Goal: Book appointment/travel/reservation

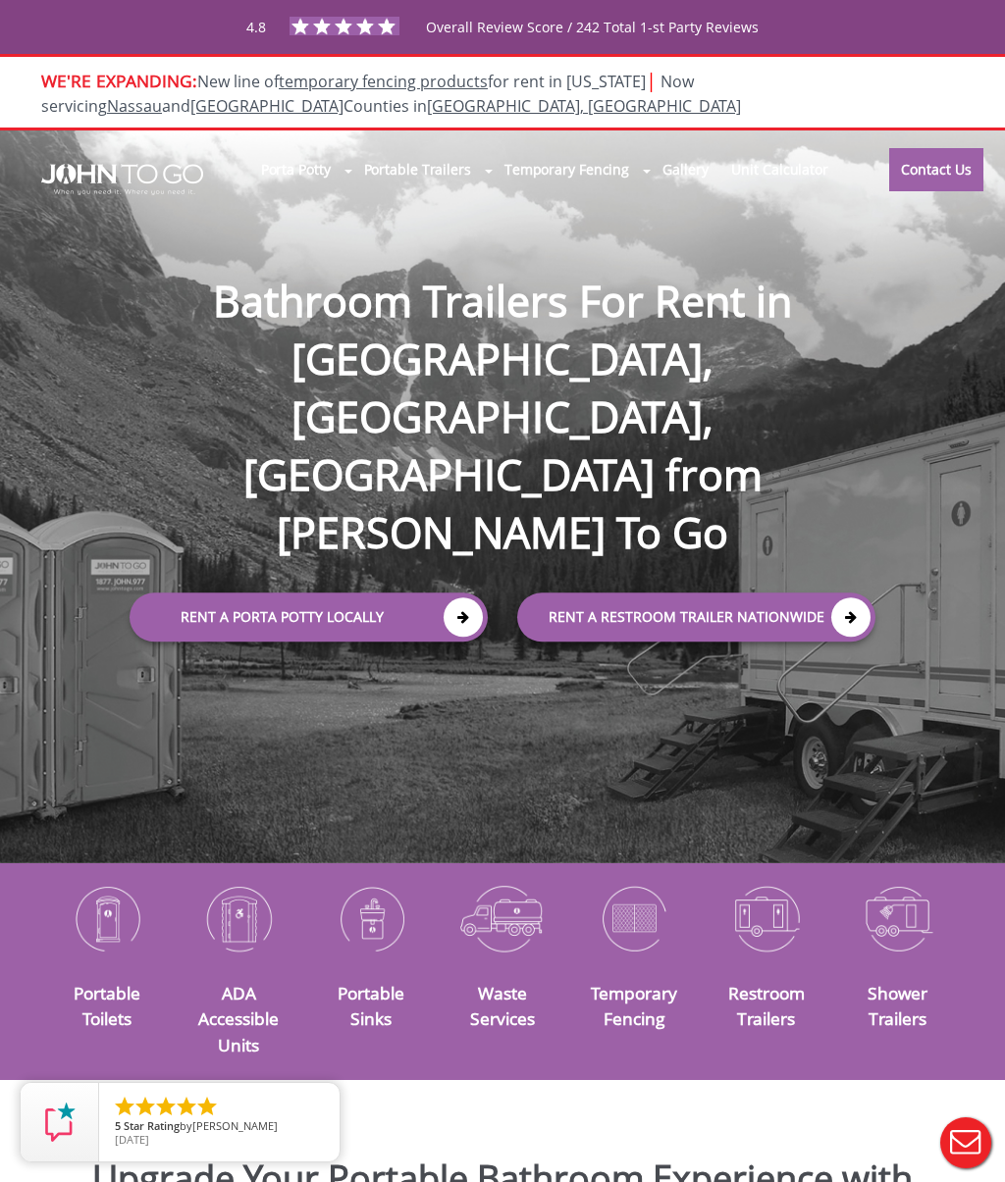
click at [392, 593] on link "Rent a Porta Potty Locally" at bounding box center [309, 617] width 358 height 49
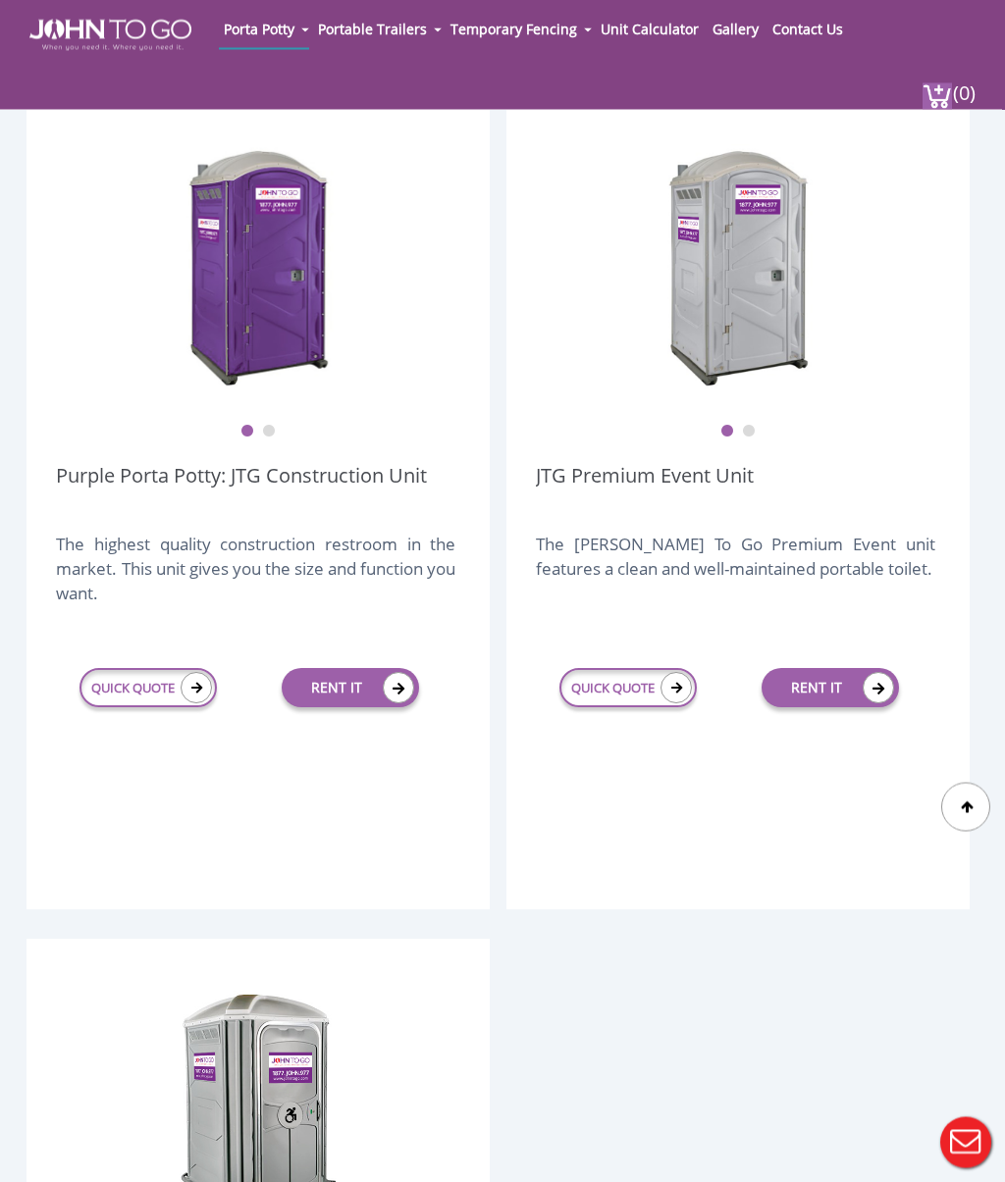
scroll to position [525, 0]
click at [104, 687] on link "QUICK QUOTE" at bounding box center [147, 687] width 137 height 39
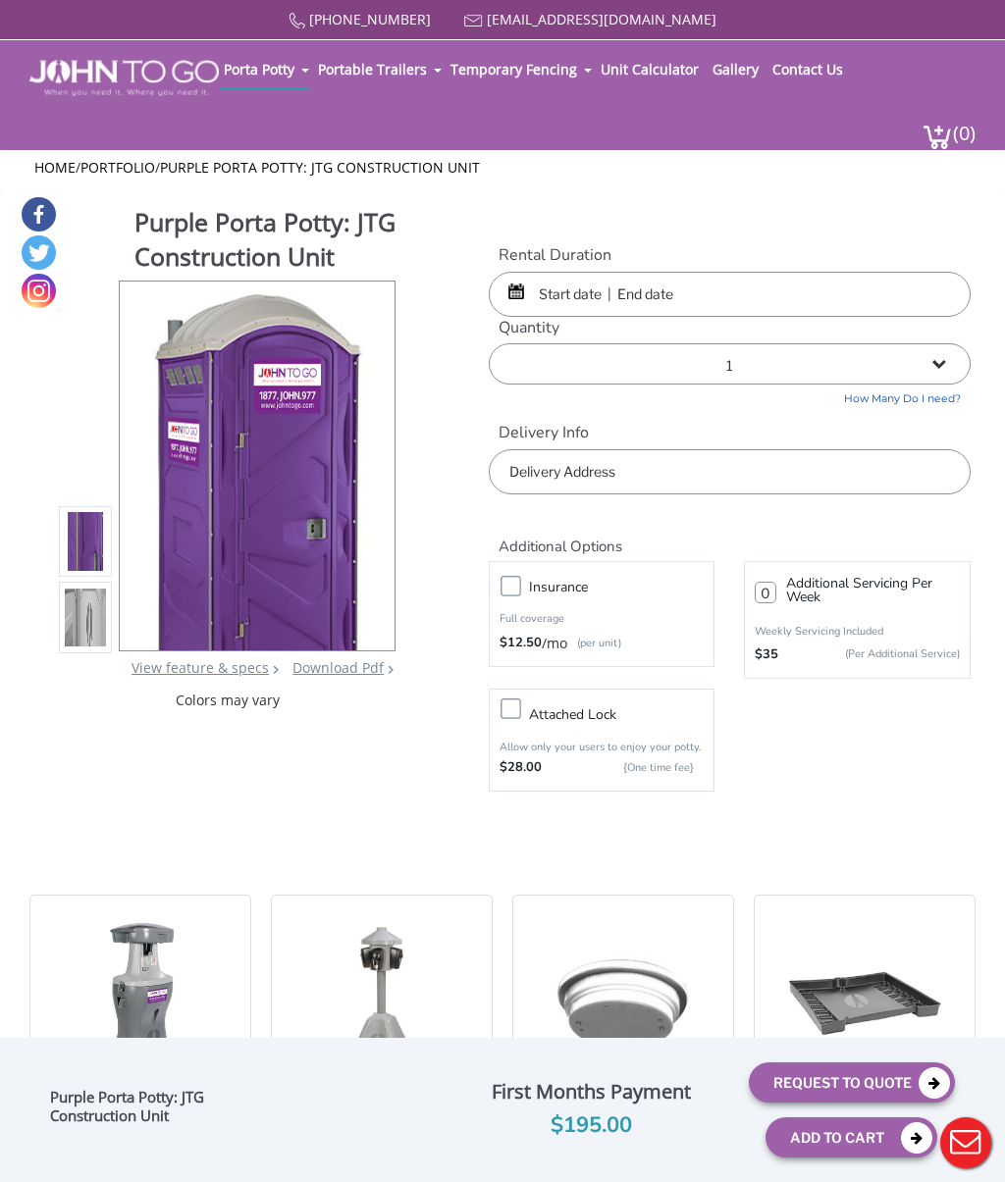
click at [615, 296] on input "text" at bounding box center [730, 294] width 482 height 45
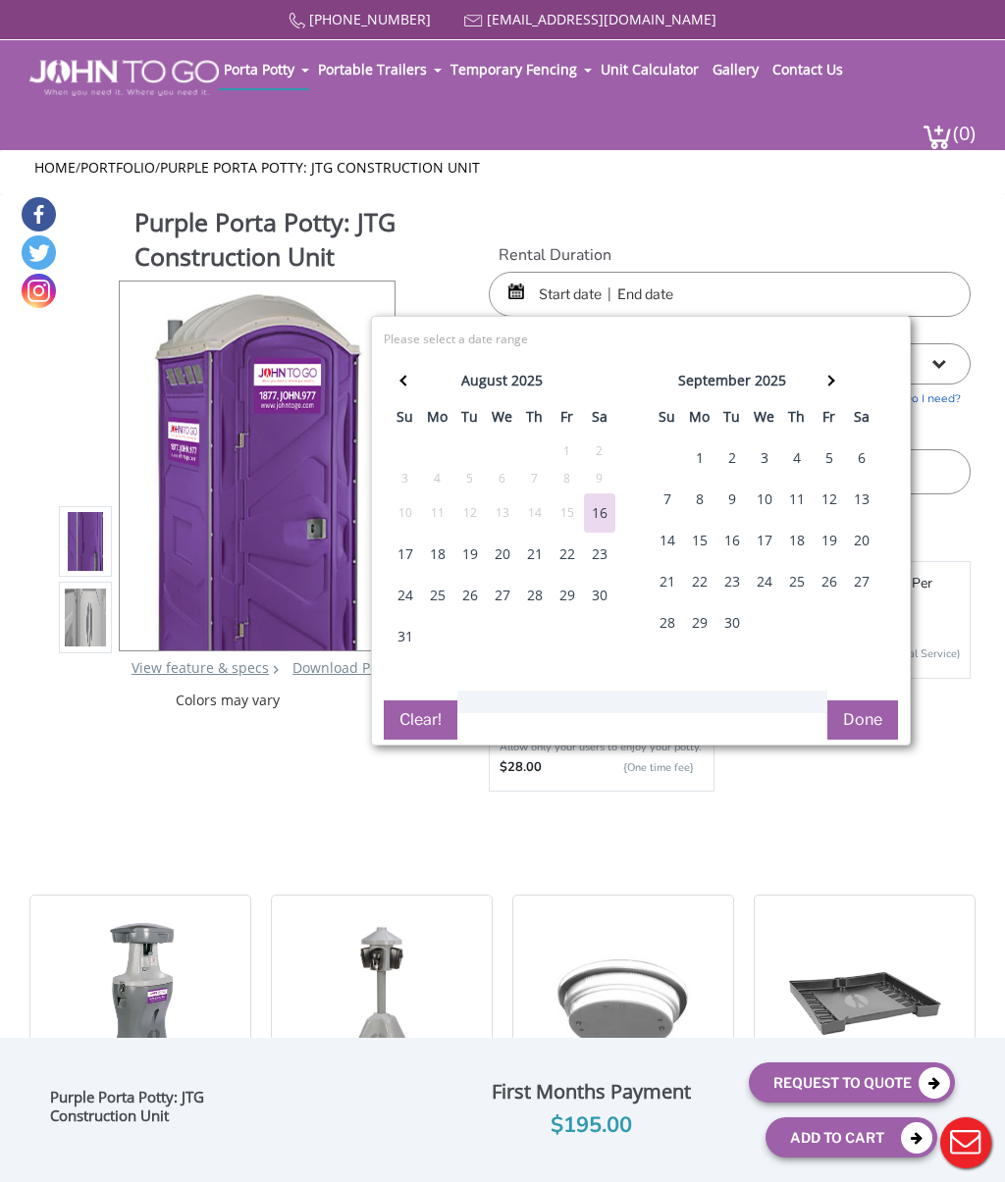
click at [865, 456] on div "6" at bounding box center [861, 458] width 31 height 39
click at [859, 446] on div "6" at bounding box center [861, 458] width 31 height 39
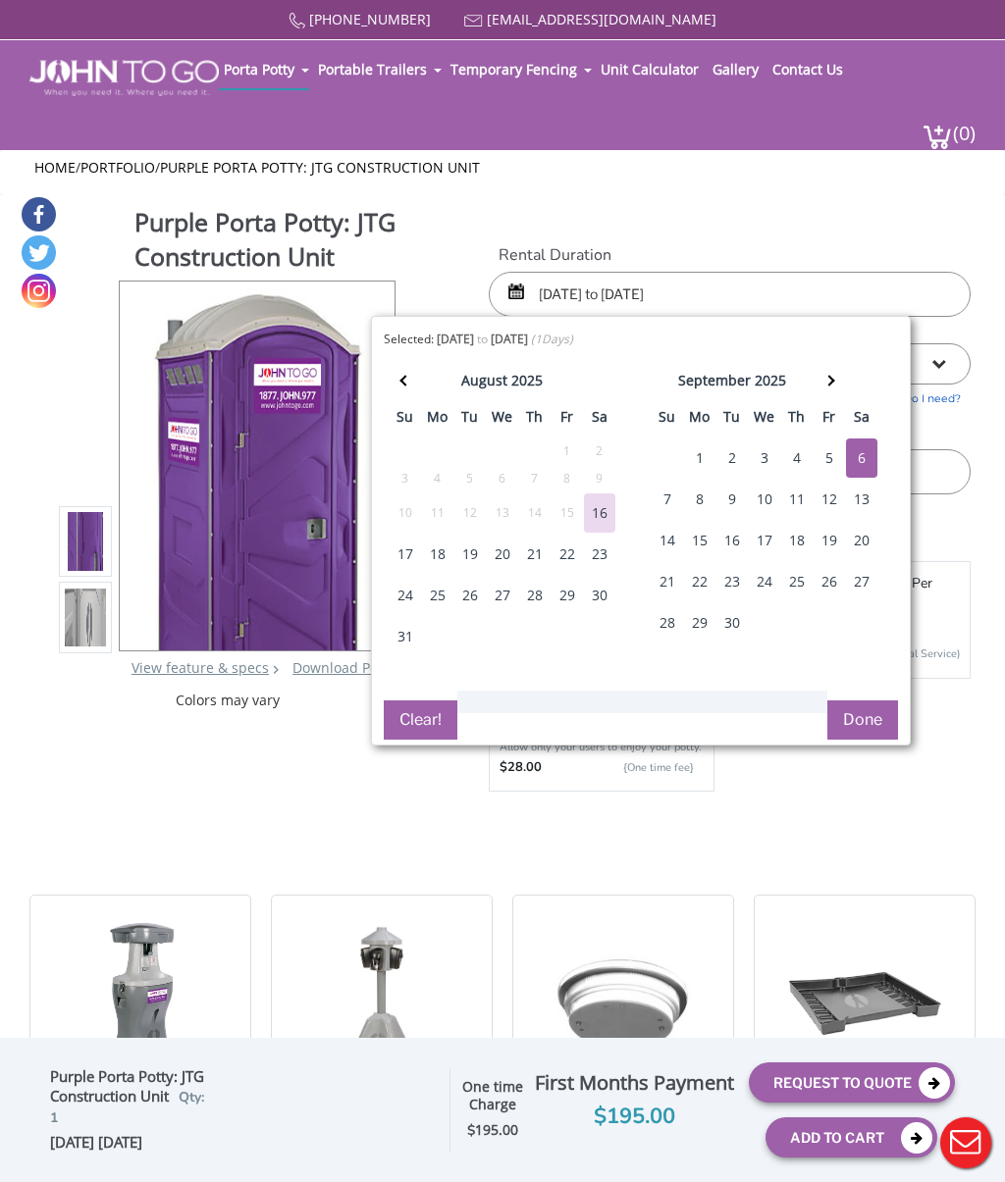
click at [860, 456] on div "6" at bounding box center [861, 458] width 31 height 39
click at [664, 491] on div "7" at bounding box center [667, 499] width 31 height 39
type input "09/06/2025 to 09/07/2025"
click at [889, 713] on button "Done" at bounding box center [862, 720] width 71 height 39
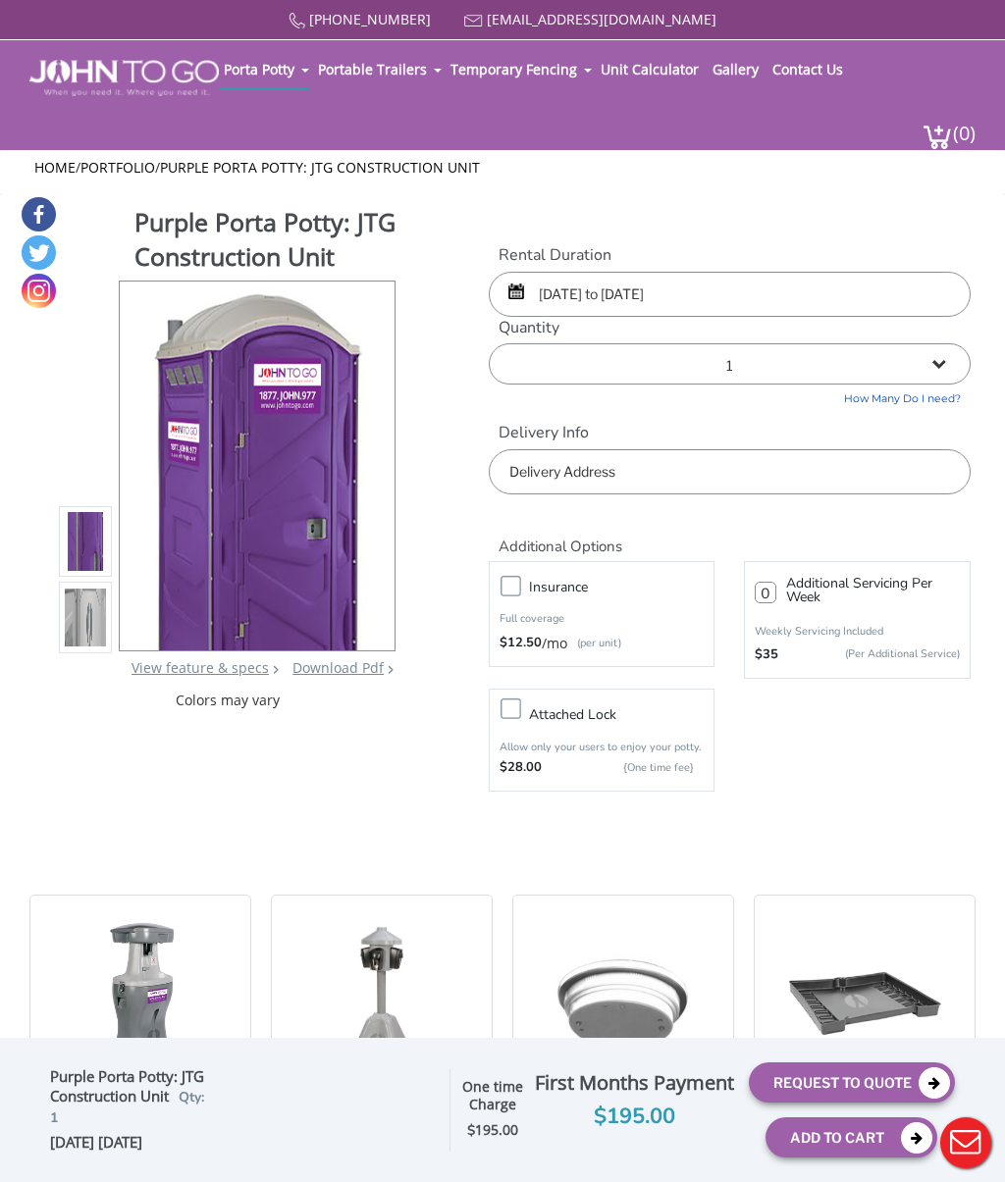
click at [695, 460] on input "text" at bounding box center [730, 471] width 482 height 45
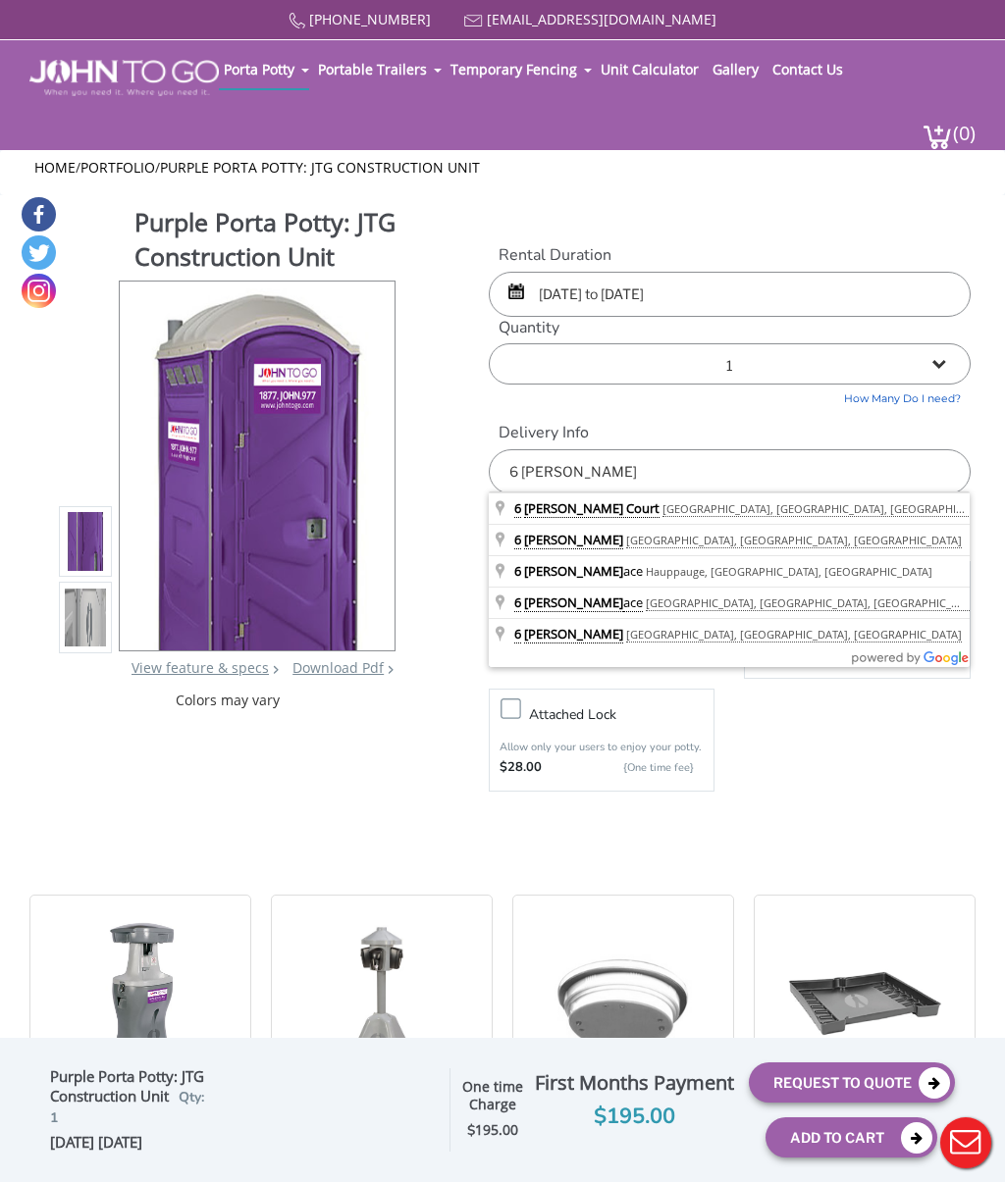
type input "6 Stanley Place, Hauppauge, NY, USA"
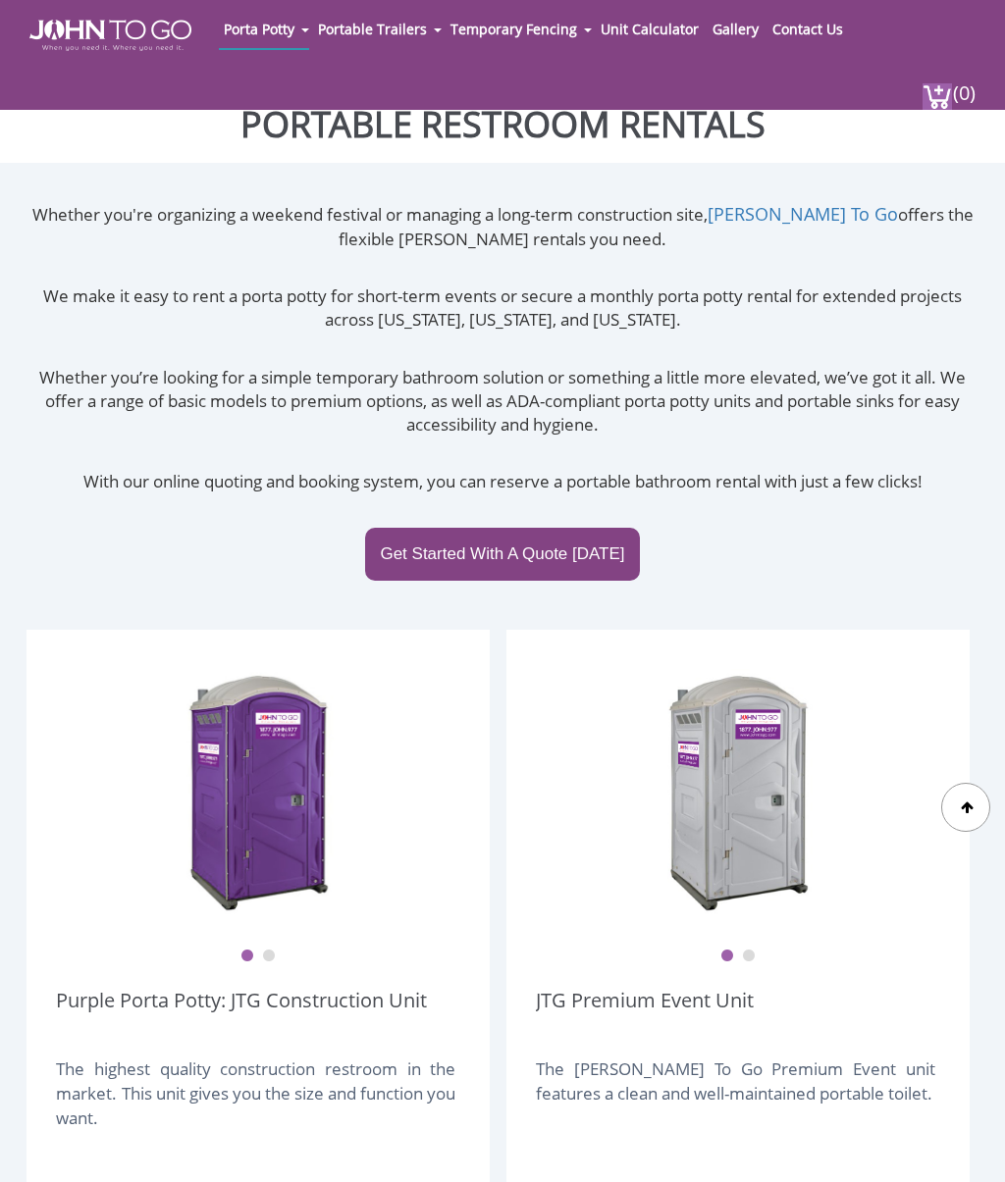
scroll to position [525, 0]
